Goal: Task Accomplishment & Management: Manage account settings

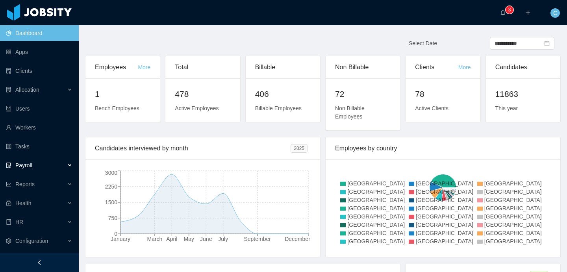
click at [37, 163] on div "Payroll" at bounding box center [39, 166] width 79 height 16
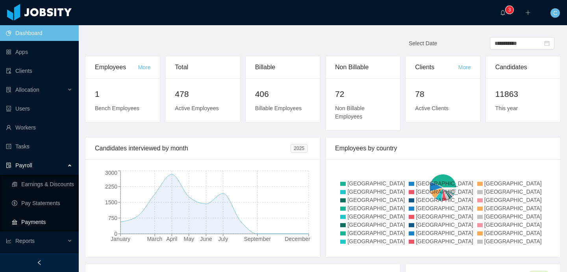
click at [32, 219] on link "Payments" at bounding box center [42, 222] width 61 height 16
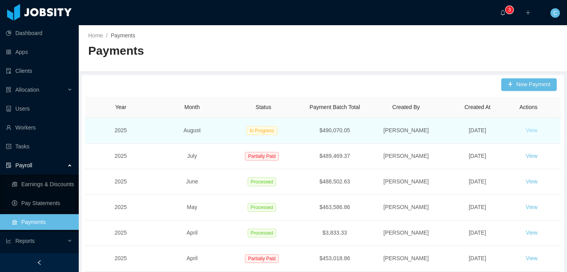
click at [529, 130] on button "View" at bounding box center [531, 130] width 24 height 13
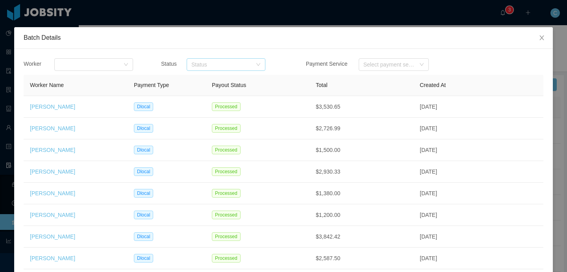
click at [225, 61] on div "Status" at bounding box center [221, 65] width 61 height 8
click at [212, 97] on li "Failures" at bounding box center [226, 93] width 79 height 13
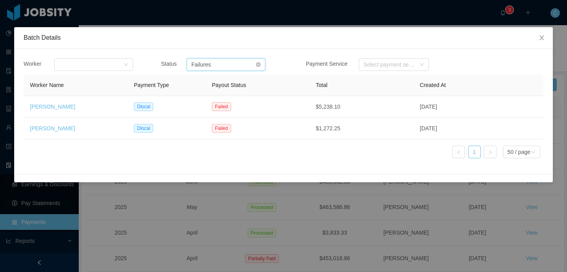
click at [250, 61] on div "Status Failures" at bounding box center [223, 65] width 64 height 12
click at [230, 106] on li "In progress" at bounding box center [226, 105] width 79 height 13
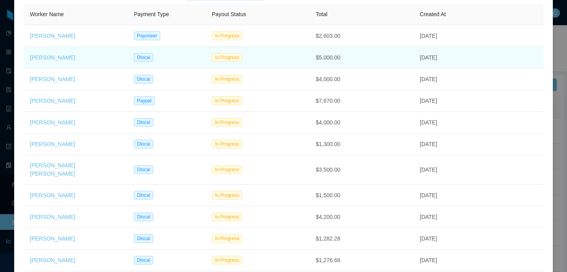
scroll to position [70, 0]
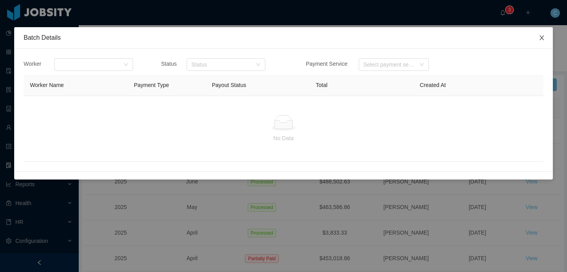
click at [543, 36] on icon "icon: close" at bounding box center [542, 38] width 6 height 6
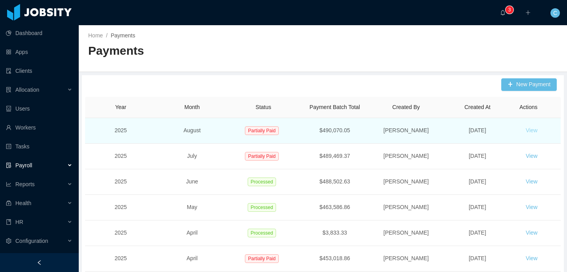
click at [533, 133] on button "View" at bounding box center [531, 130] width 24 height 13
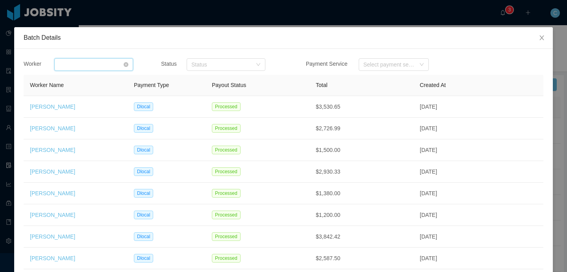
click at [84, 66] on div "Search workers..." at bounding box center [91, 65] width 64 height 12
type input "******"
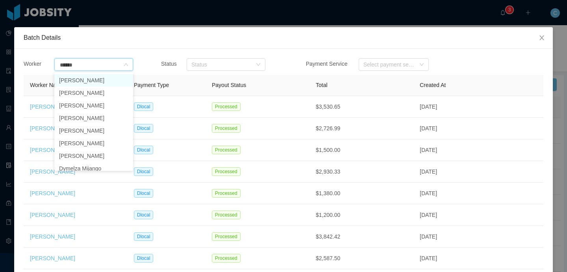
click at [80, 80] on li "Silvia Andrade" at bounding box center [93, 80] width 79 height 13
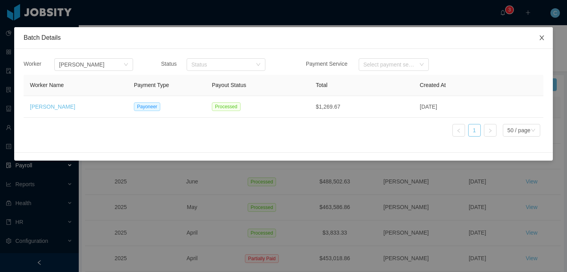
click at [543, 35] on icon "icon: close" at bounding box center [542, 38] width 6 height 6
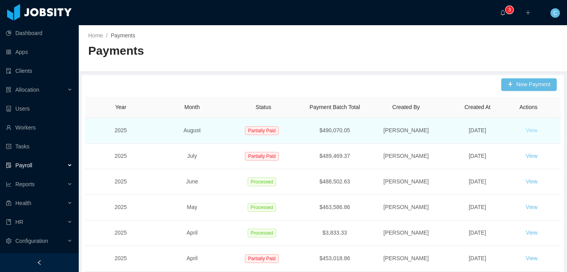
click at [535, 128] on button "View" at bounding box center [531, 130] width 24 height 13
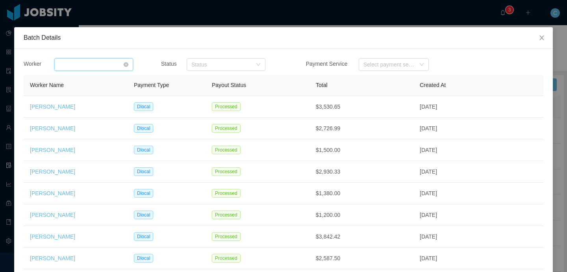
click at [94, 68] on div "Search workers..." at bounding box center [91, 65] width 64 height 12
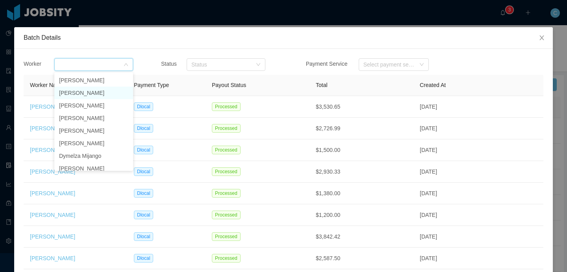
click at [85, 88] on li "Silvia Andrade" at bounding box center [93, 93] width 79 height 13
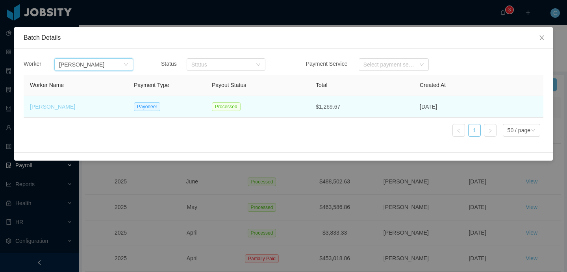
click at [58, 108] on link "Silvia Andrade" at bounding box center [52, 107] width 45 height 6
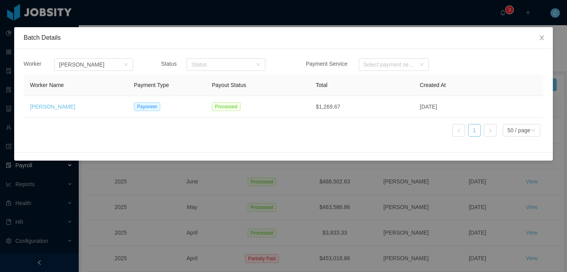
click at [246, 169] on div "Batch Details Worker Search workers... Silvia Andrade Status Status Payment Ser…" at bounding box center [283, 136] width 567 height 272
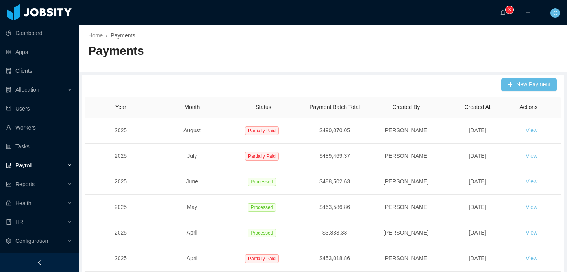
click at [57, 165] on div "Payroll" at bounding box center [39, 166] width 79 height 16
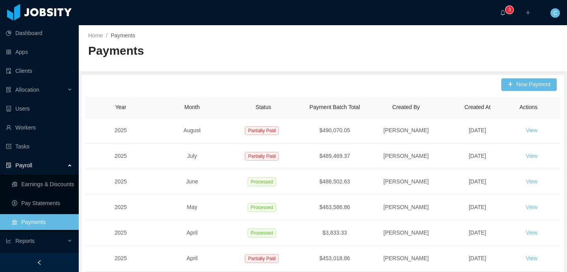
click at [39, 222] on link "Payments" at bounding box center [42, 222] width 61 height 16
click at [533, 81] on button "New Payment" at bounding box center [529, 84] width 56 height 13
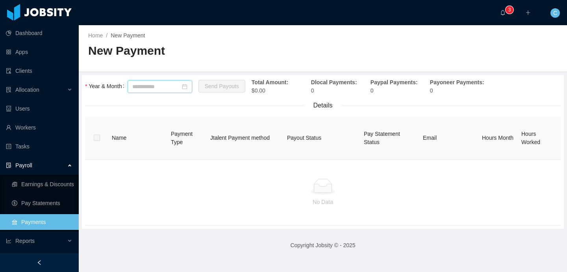
click at [152, 88] on input at bounding box center [160, 86] width 65 height 13
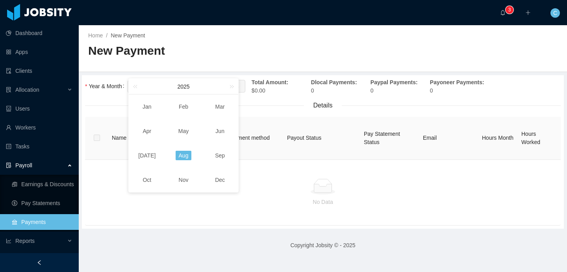
click at [186, 158] on link "Aug" at bounding box center [184, 155] width 16 height 9
type input "*******"
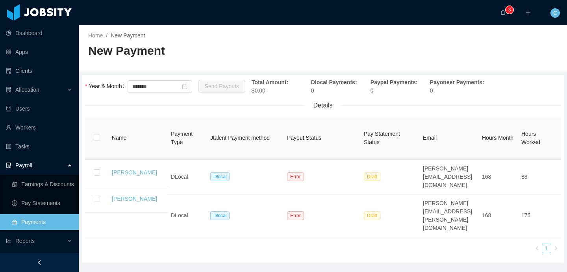
click at [63, 219] on link "Payments" at bounding box center [42, 222] width 61 height 16
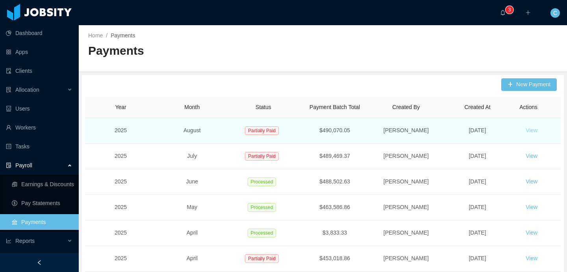
click at [529, 128] on button "View" at bounding box center [531, 130] width 24 height 13
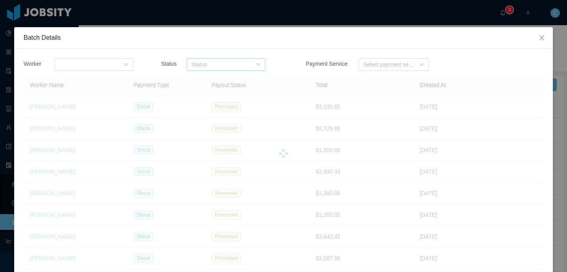
click at [217, 65] on div "Status" at bounding box center [221, 65] width 61 height 8
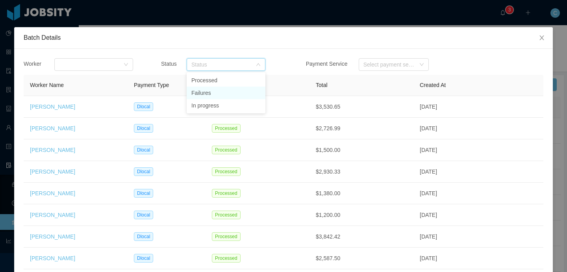
click at [210, 94] on li "Failures" at bounding box center [226, 93] width 79 height 13
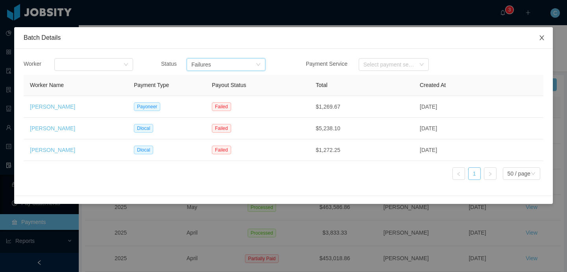
click at [543, 38] on icon "icon: close" at bounding box center [542, 38] width 6 height 6
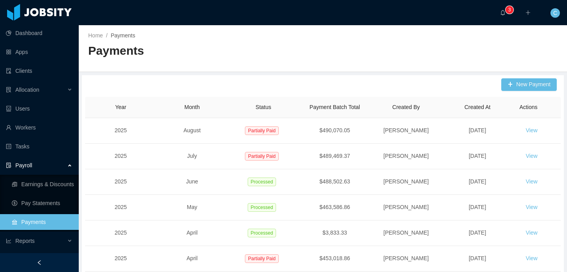
click at [40, 220] on link "Payments" at bounding box center [42, 222] width 61 height 16
click at [516, 87] on button "New Payment" at bounding box center [529, 84] width 56 height 13
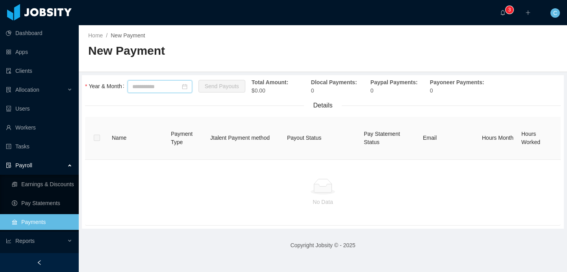
click at [154, 87] on input at bounding box center [160, 86] width 65 height 13
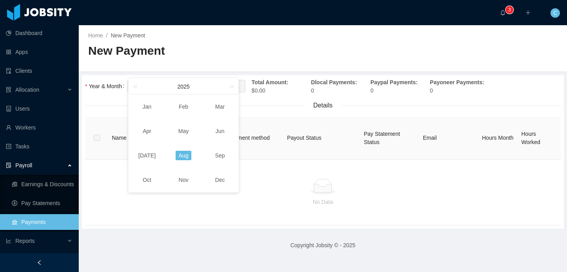
click at [182, 157] on link "Aug" at bounding box center [184, 155] width 16 height 9
type input "*******"
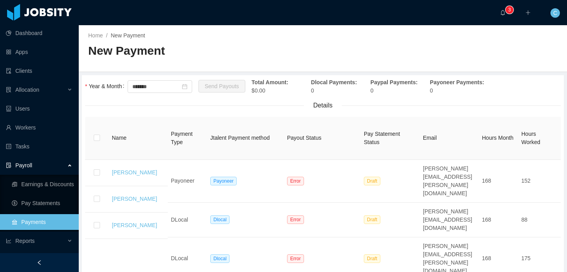
click at [30, 228] on link "Payments" at bounding box center [42, 222] width 61 height 16
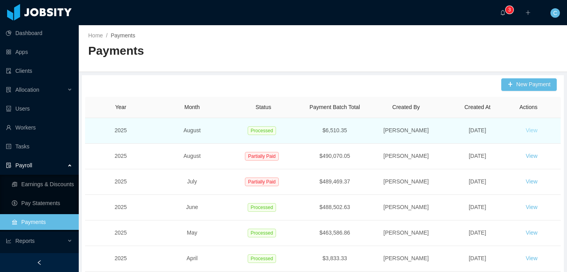
click at [530, 130] on button "View" at bounding box center [531, 130] width 24 height 13
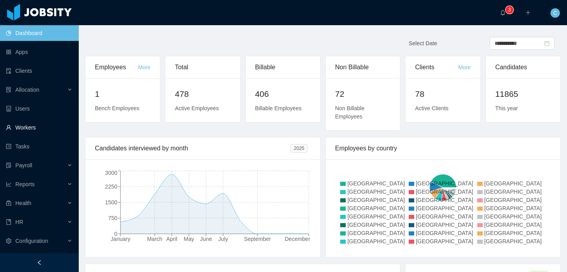
click at [35, 128] on link "Workers" at bounding box center [39, 128] width 67 height 16
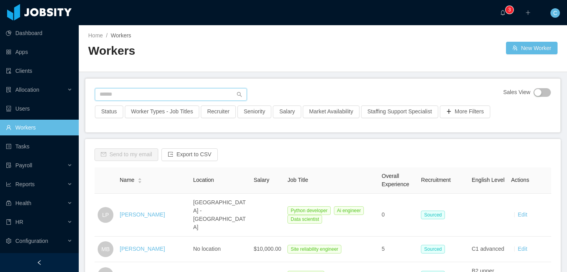
click at [229, 94] on input "text" at bounding box center [171, 94] width 152 height 13
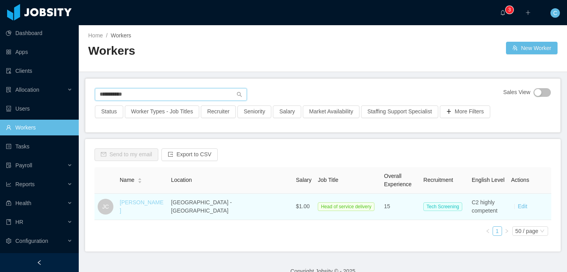
type input "**********"
click at [150, 207] on link "[PERSON_NAME]" at bounding box center [142, 206] width 44 height 15
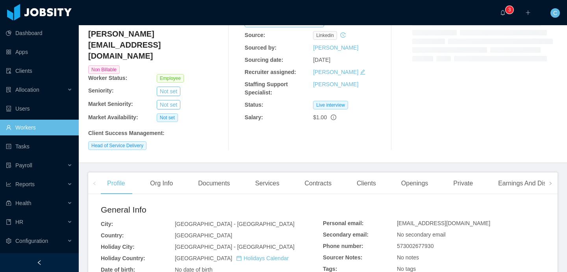
scroll to position [57, 0]
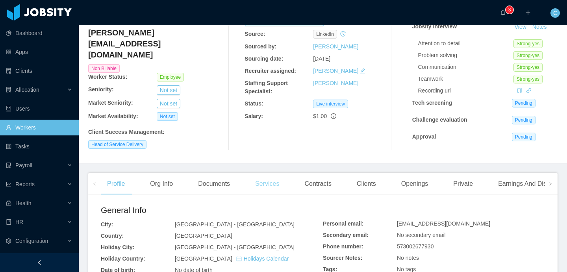
click at [264, 184] on div "Services" at bounding box center [267, 184] width 37 height 22
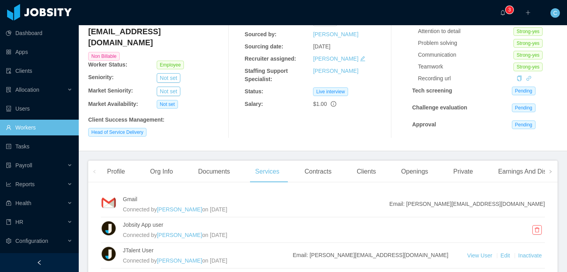
scroll to position [137, 0]
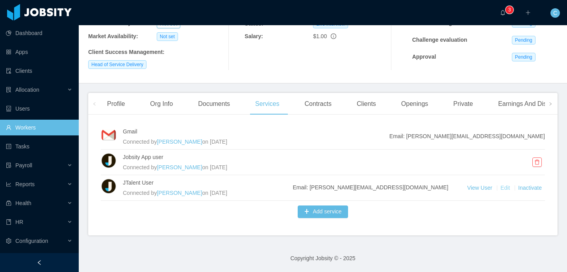
click at [504, 185] on link "Edit" at bounding box center [506, 188] width 11 height 6
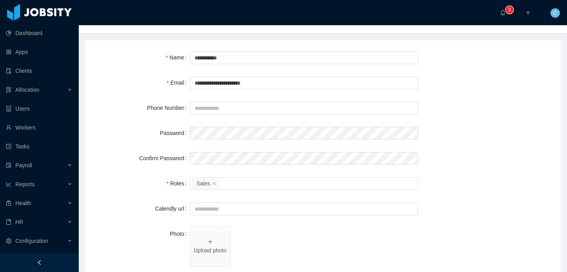
scroll to position [39, 0]
